Goal: Navigation & Orientation: Find specific page/section

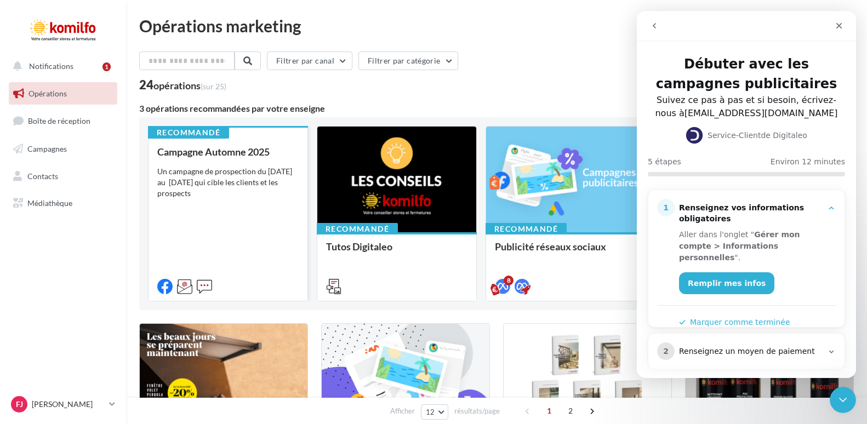
click at [265, 236] on div "Campagne Automne 2025 Un campagne de prospection du 12 septembre au 4 octobre 2…" at bounding box center [227, 218] width 141 height 145
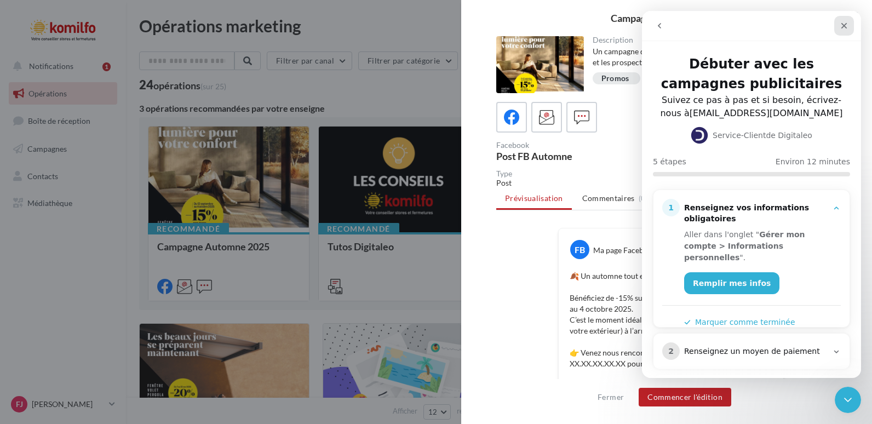
click at [850, 23] on div "Fermer" at bounding box center [844, 26] width 20 height 20
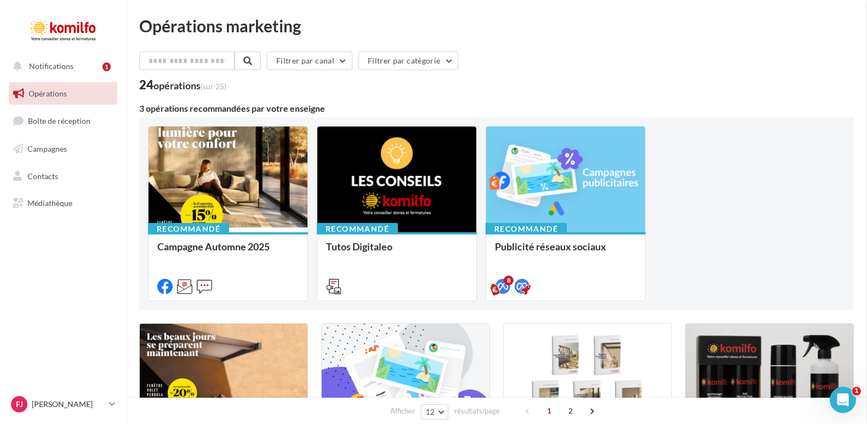
click at [54, 147] on span "Campagnes" at bounding box center [46, 148] width 39 height 9
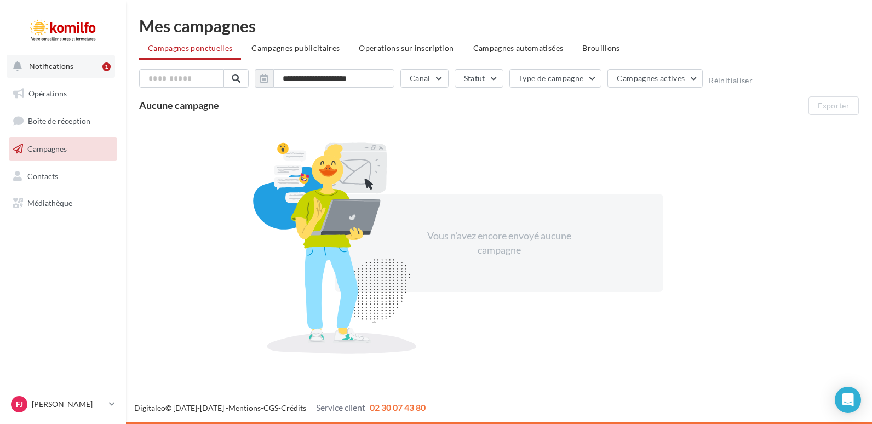
click at [37, 62] on span "Notifications" at bounding box center [51, 65] width 44 height 9
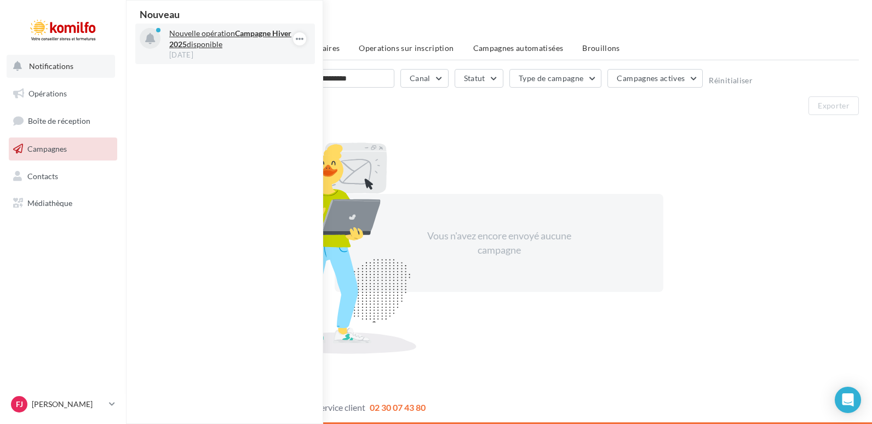
click at [214, 43] on p "Nouvelle opération Campagne Hiver 2025 disponible" at bounding box center [232, 39] width 127 height 22
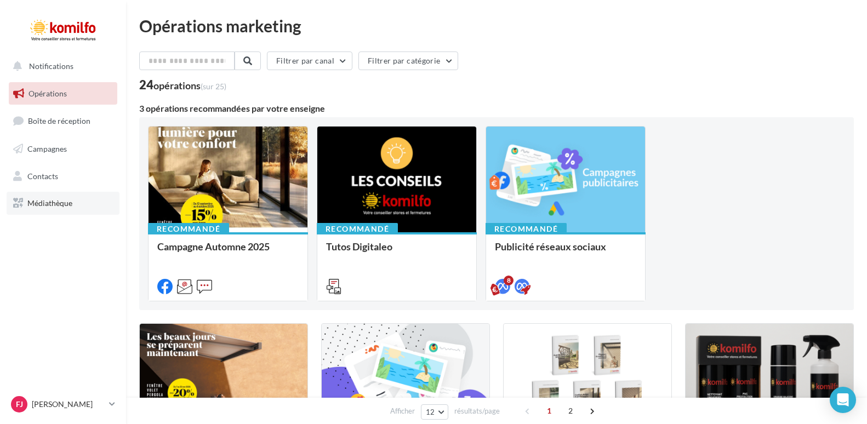
click at [59, 211] on link "Médiathèque" at bounding box center [63, 203] width 113 height 23
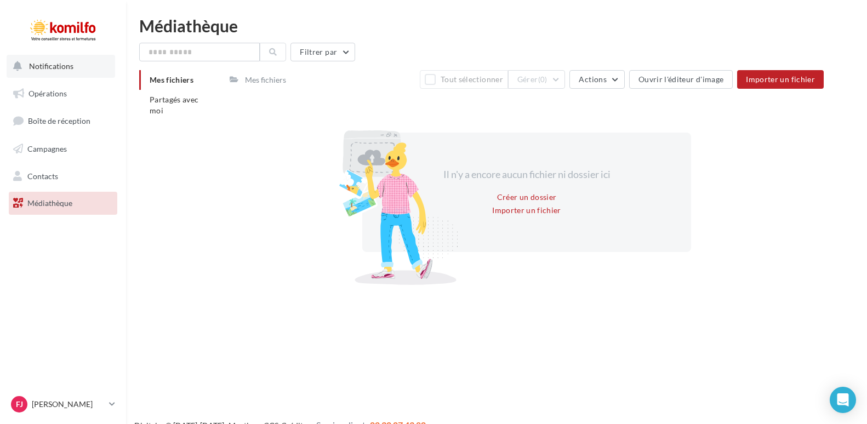
click at [43, 66] on span "Notifications" at bounding box center [51, 65] width 44 height 9
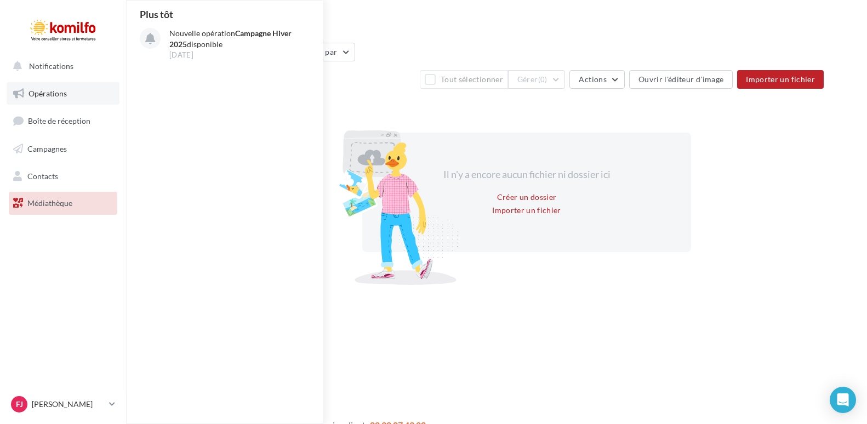
click at [65, 99] on link "Opérations" at bounding box center [63, 93] width 113 height 23
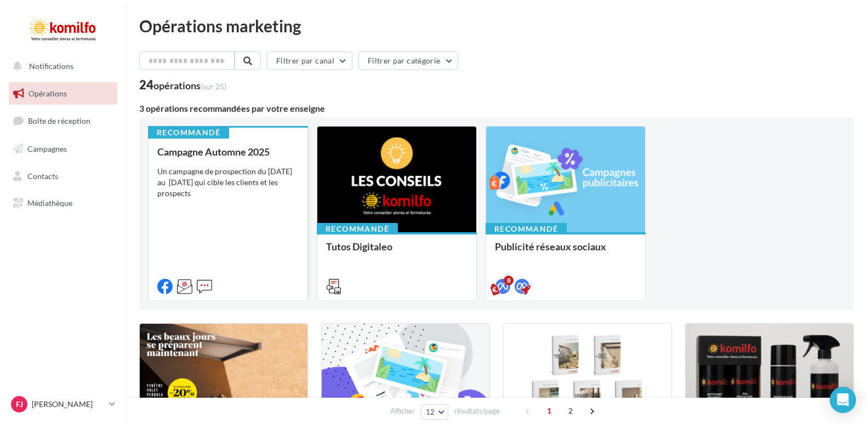
click at [215, 188] on div "Un campagne de prospection du [DATE] au [DATE] qui cible les clients et les pro…" at bounding box center [227, 182] width 141 height 33
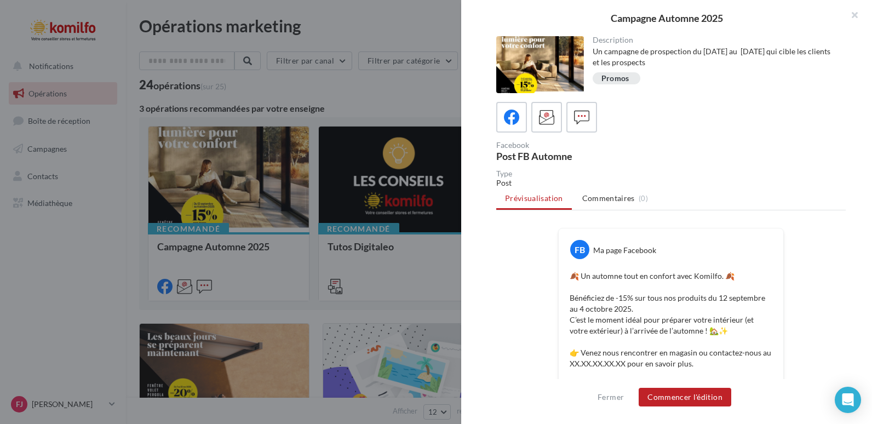
click at [616, 77] on div "Promos" at bounding box center [616, 79] width 28 height 8
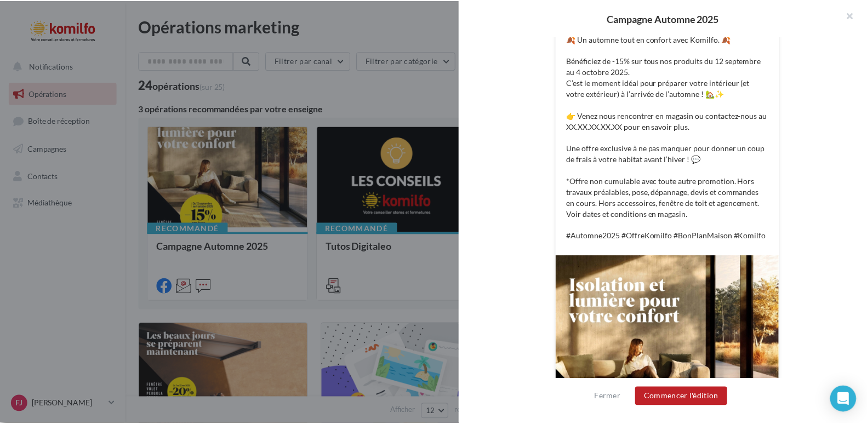
scroll to position [344, 0]
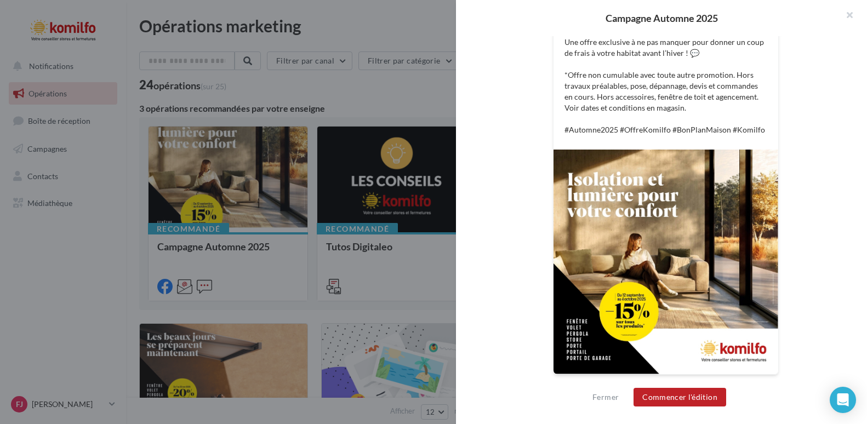
click at [0, 281] on html "Notifications Opérations Boîte de réception Campagnes Contacts Mes cibles Média…" at bounding box center [433, 212] width 867 height 424
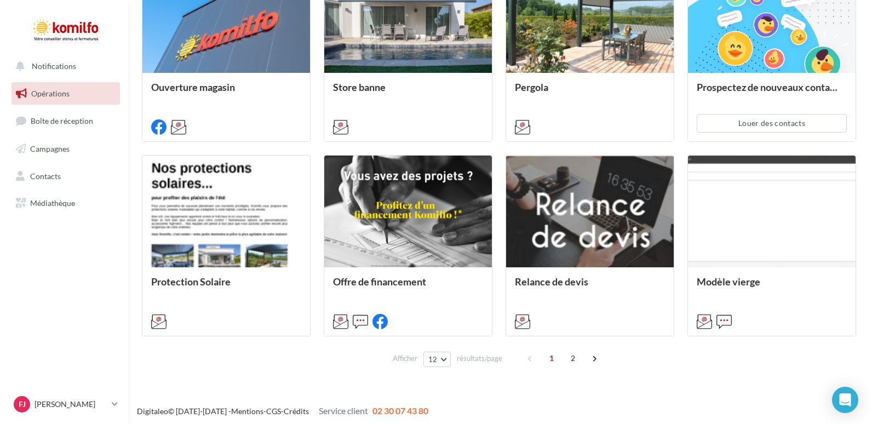
scroll to position [560, 0]
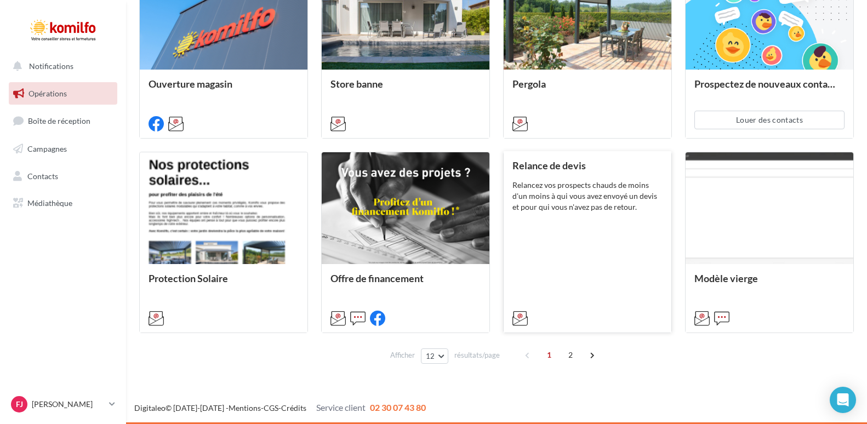
click at [597, 214] on div "Relance de devis Relancez vos prospects chauds de moins d'un moins à qui vous a…" at bounding box center [587, 241] width 150 height 163
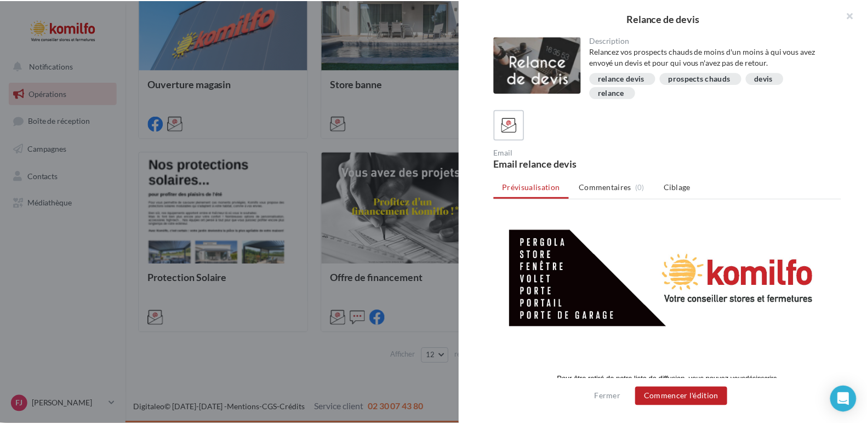
scroll to position [386, 0]
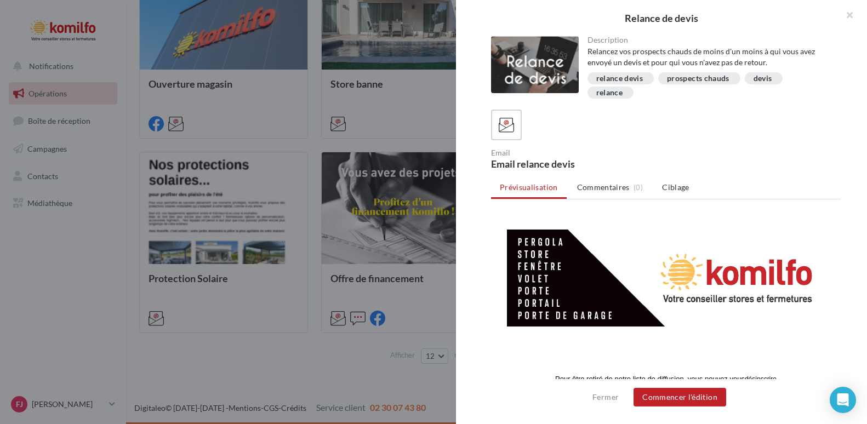
click at [139, 377] on div "Relance de devis Description Relancez vos prospects chauds de moins d'un moins …" at bounding box center [496, 377] width 714 height 0
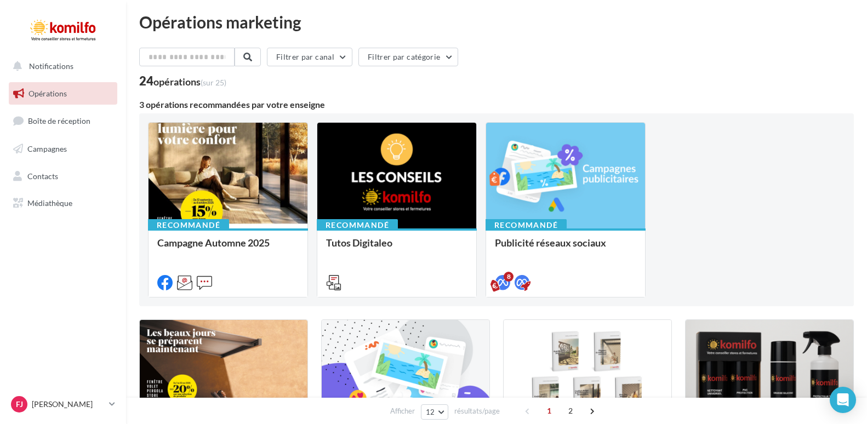
scroll to position [0, 0]
